Goal: Information Seeking & Learning: Learn about a topic

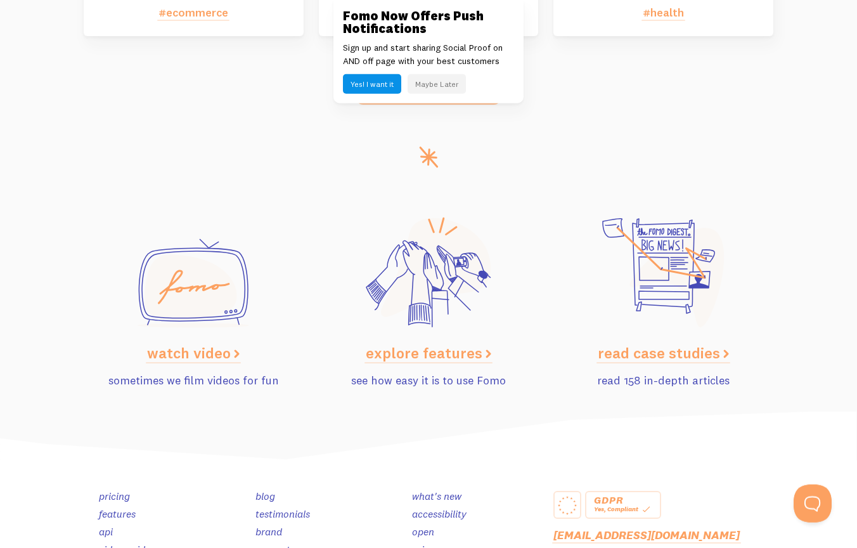
scroll to position [6248, 0]
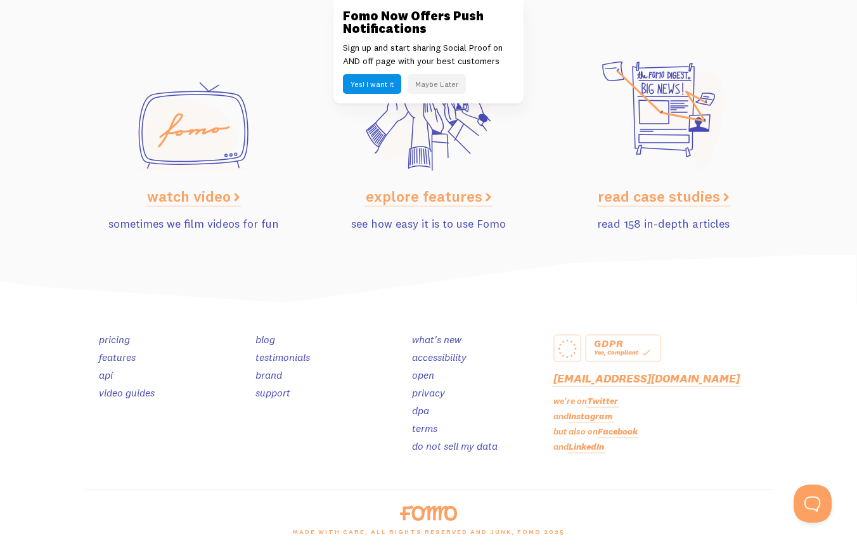
click at [106, 373] on link "api" at bounding box center [106, 374] width 14 height 13
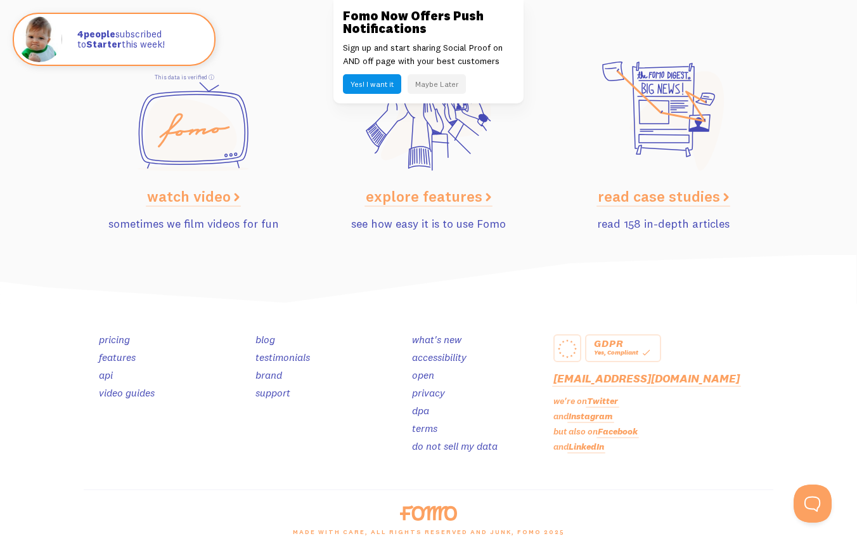
click at [446, 80] on button "Maybe Later" at bounding box center [437, 84] width 58 height 20
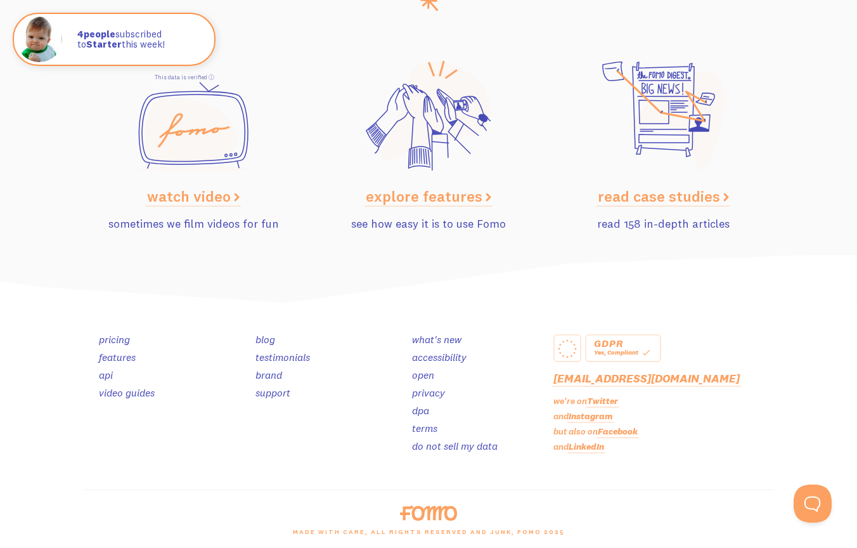
click at [116, 351] on link "features" at bounding box center [117, 356] width 37 height 13
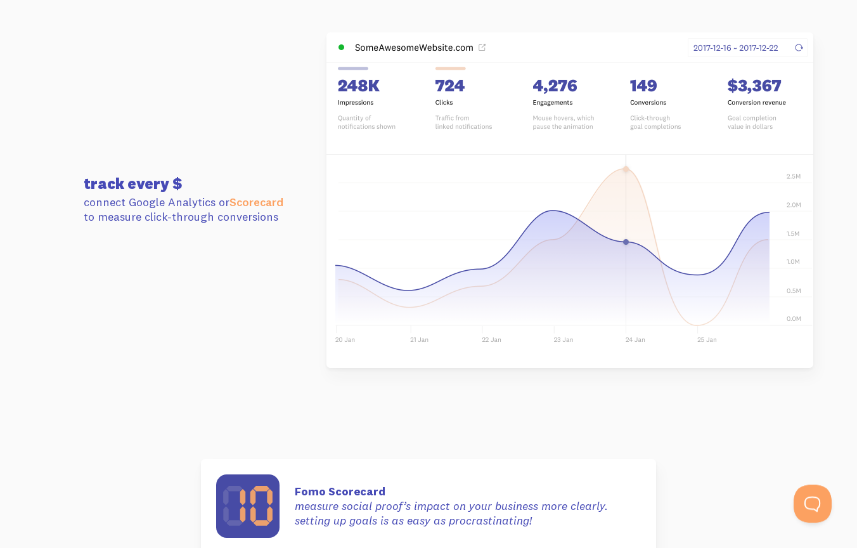
scroll to position [3430, 0]
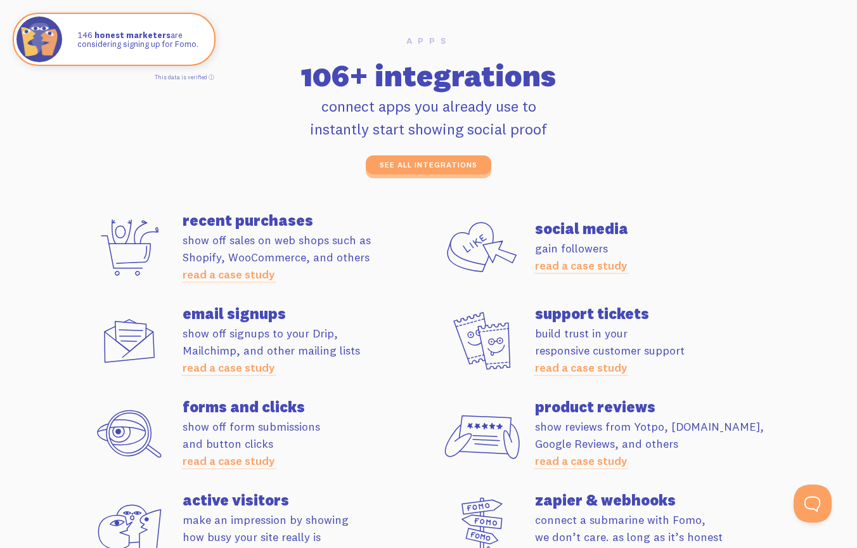
scroll to position [3430, 0]
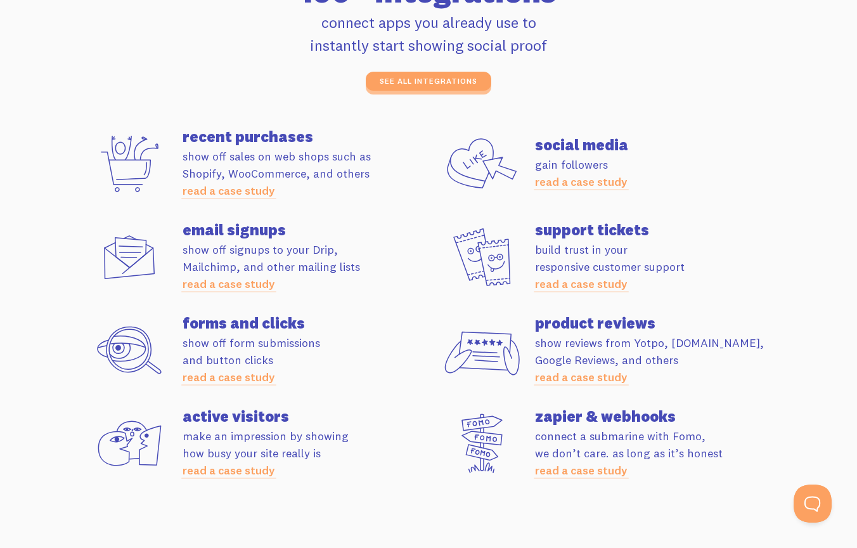
click at [601, 284] on link "read a case study" at bounding box center [581, 283] width 93 height 15
click at [267, 465] on link "read a case study" at bounding box center [229, 470] width 93 height 15
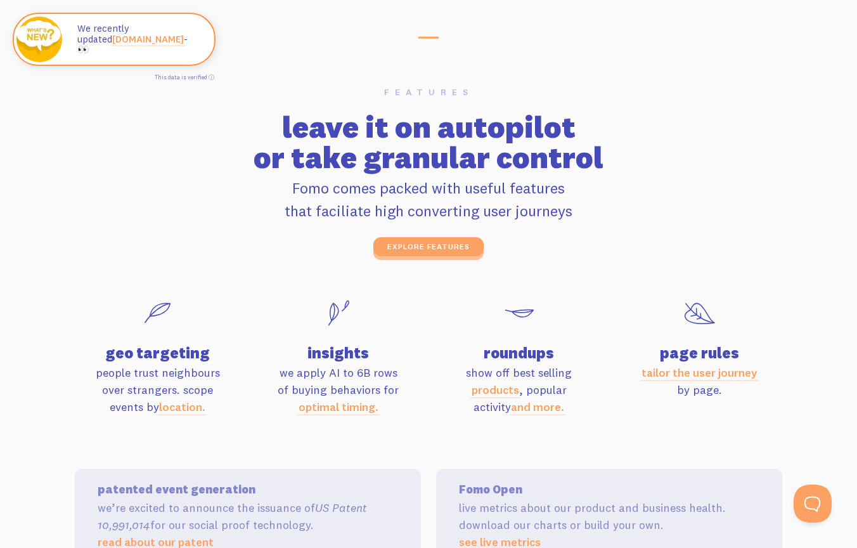
scroll to position [4015, 0]
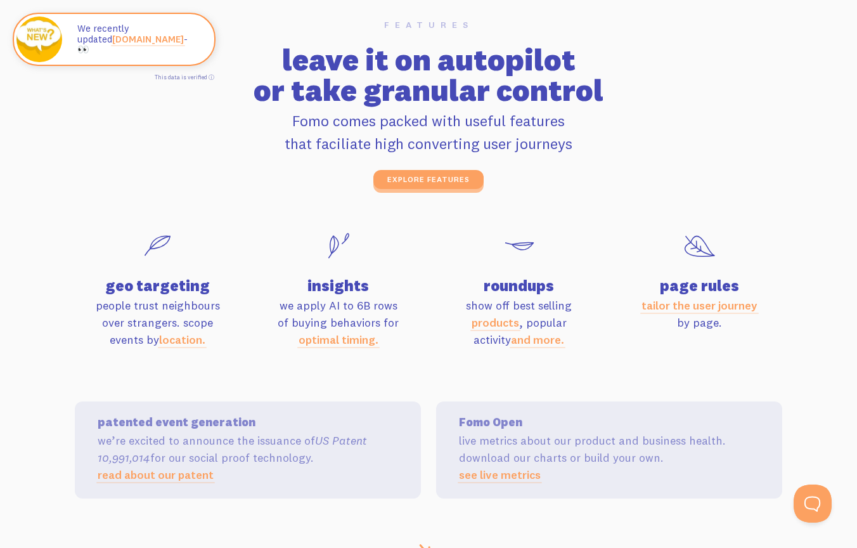
click at [431, 167] on div "features leave it on autopilot or take granular control Fomo comes packed with …" at bounding box center [428, 104] width 705 height 169
click at [429, 179] on link "explore features" at bounding box center [428, 183] width 110 height 19
